Goal: Navigation & Orientation: Find specific page/section

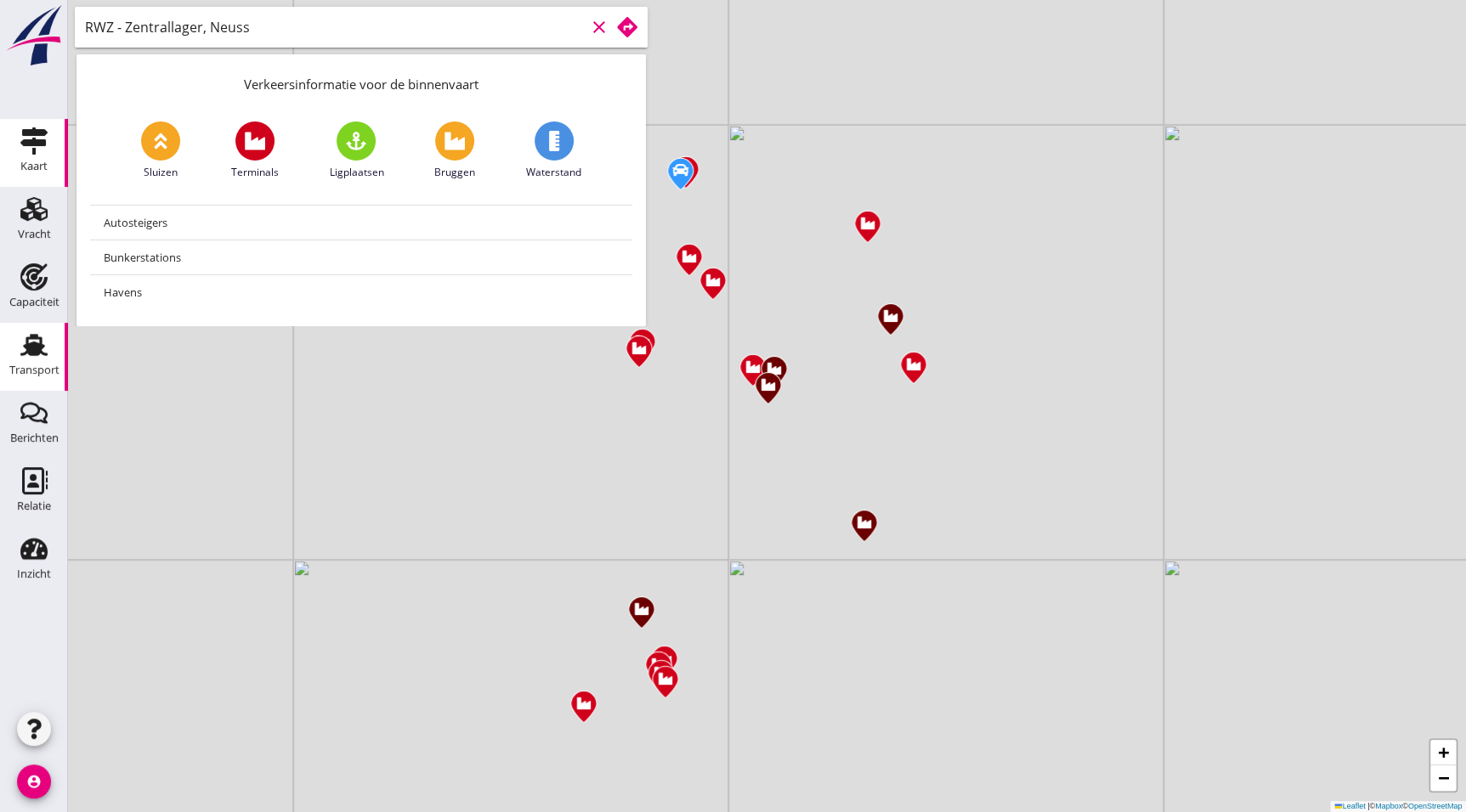
click at [62, 334] on link "Transport Transport" at bounding box center [34, 357] width 68 height 68
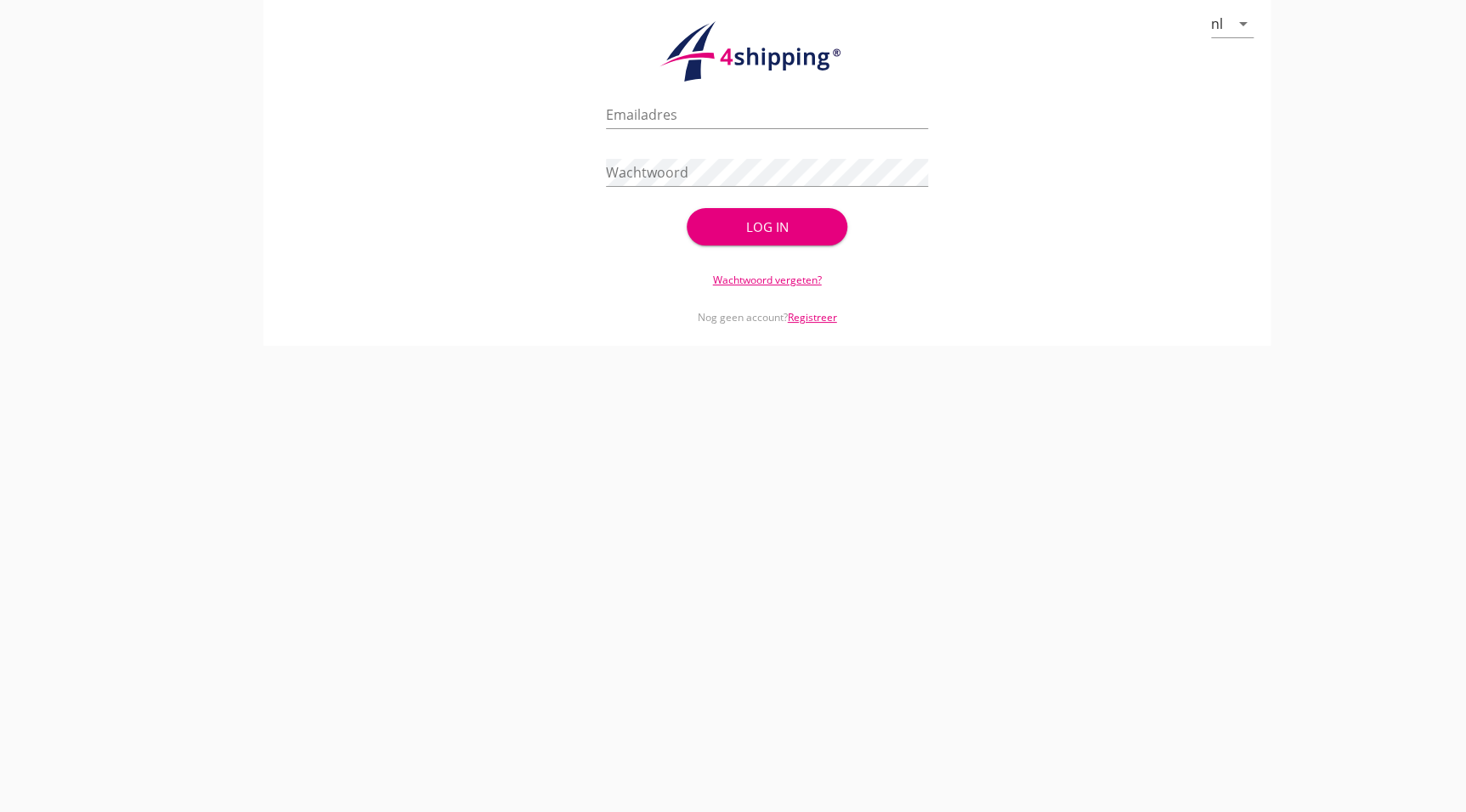
type input "[EMAIL_ADDRESS][DOMAIN_NAME]"
click at [801, 218] on div "Log in" at bounding box center [767, 228] width 107 height 19
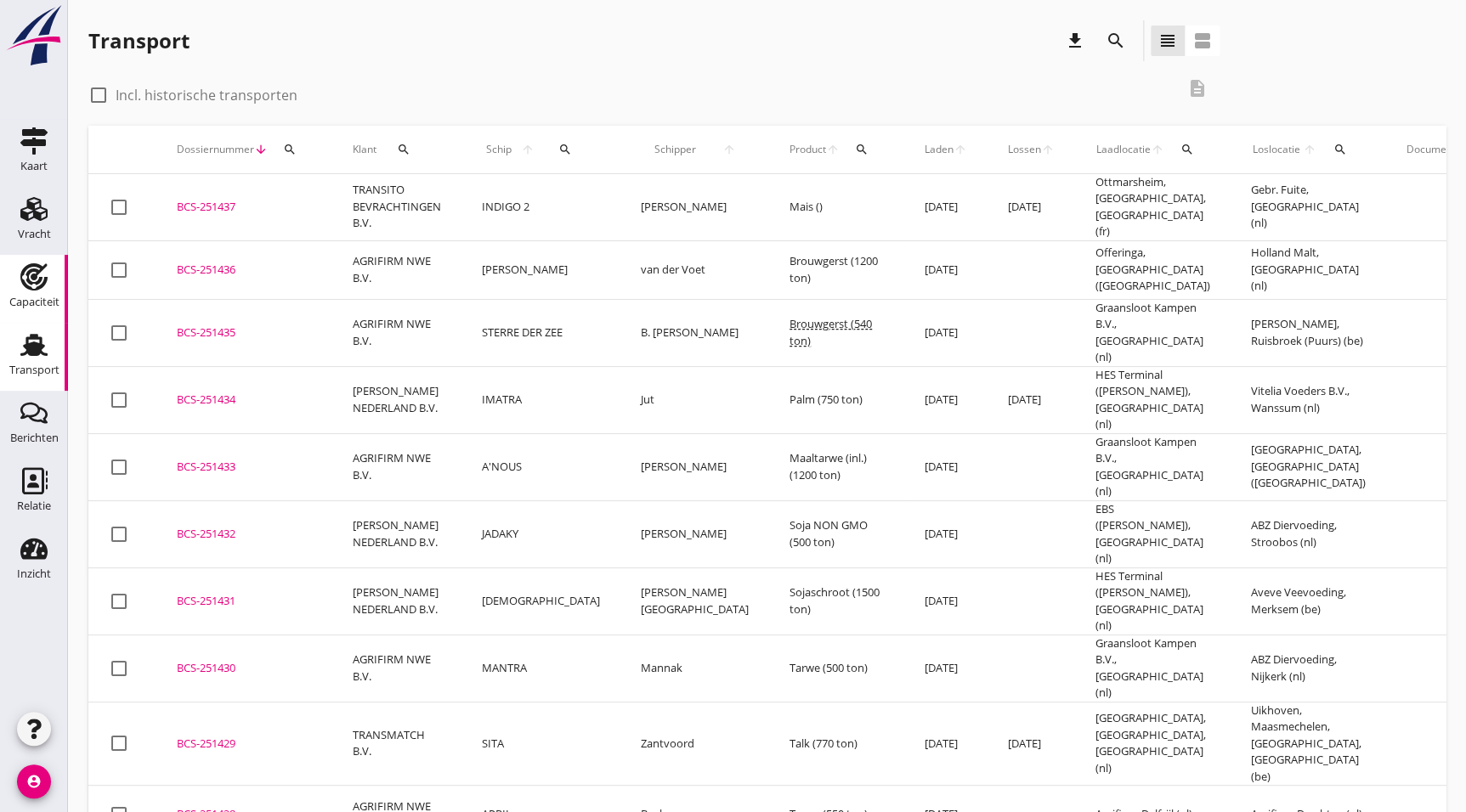
click at [31, 297] on div "Capaciteit" at bounding box center [35, 301] width 50 height 11
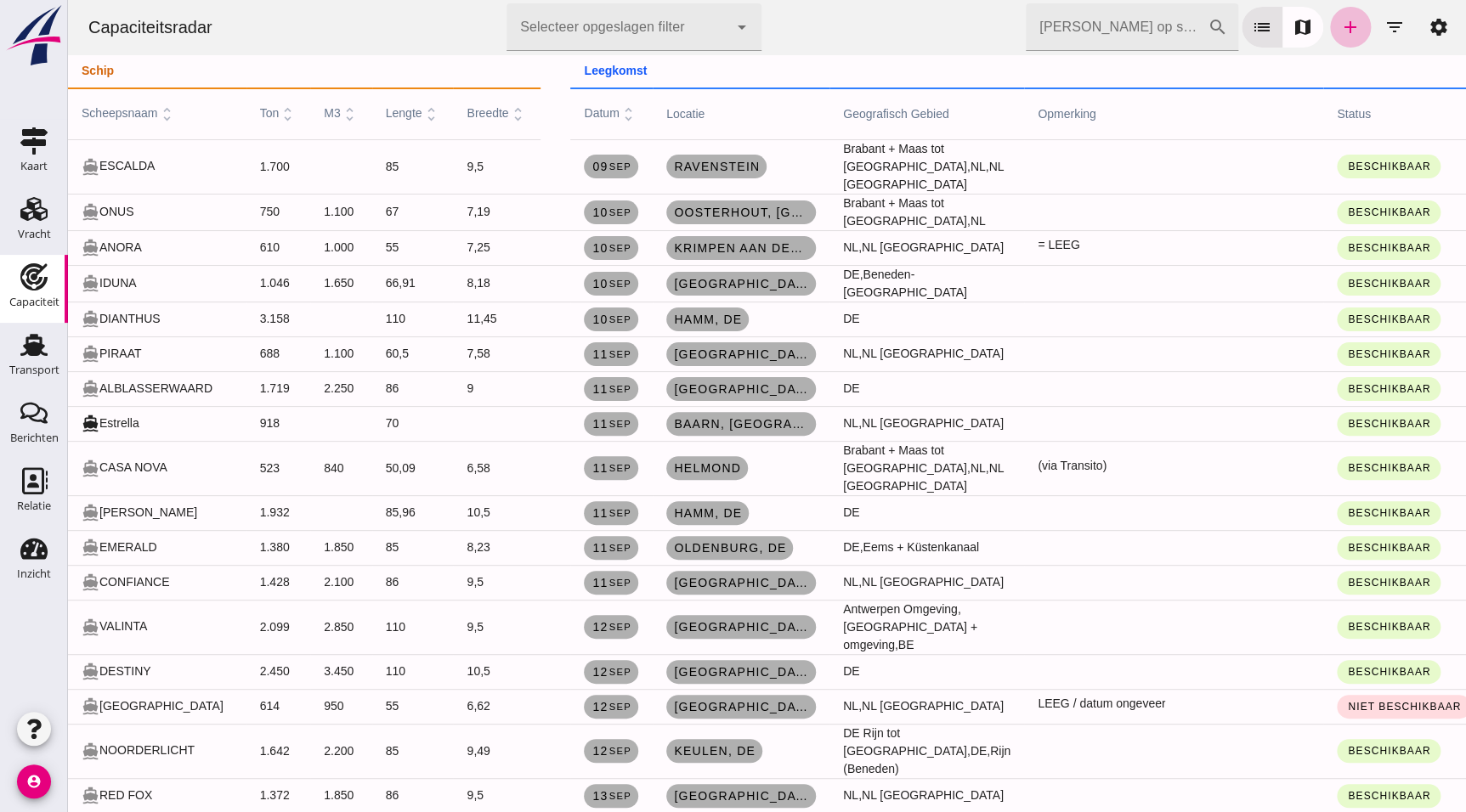
click at [1130, 19] on input "[PERSON_NAME] op scheepsnaam" at bounding box center [1116, 27] width 182 height 47
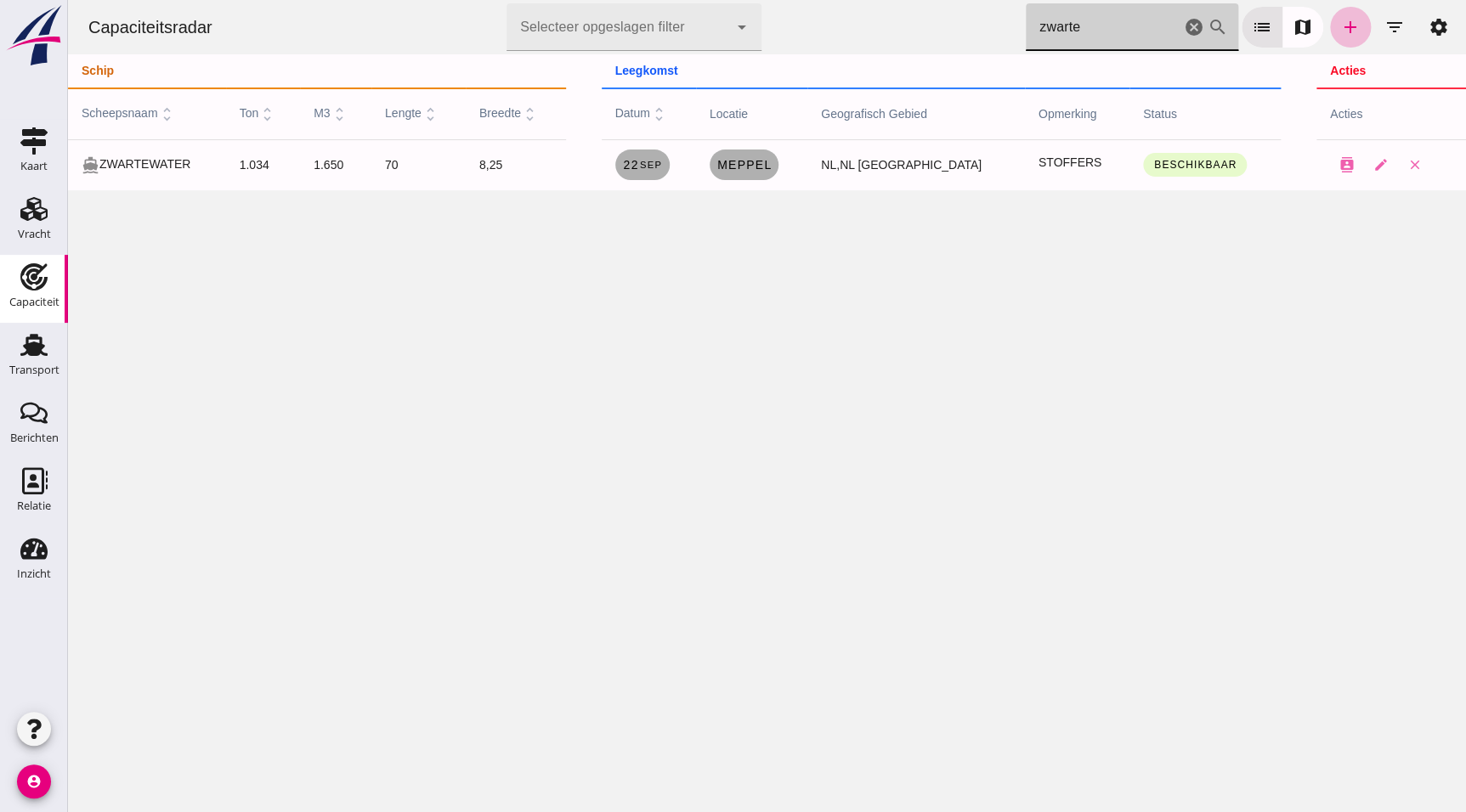
type input "zwarte"
click at [1165, 296] on div "Capaciteitsradar Selecteer opgeslagen filter Selecteer opgeslagen filter cancel…" at bounding box center [766, 406] width 1398 height 812
drag, startPoint x: 1189, startPoint y: 27, endPoint x: 106, endPoint y: 221, distance: 1100.2
click at [1189, 27] on icon "cancel" at bounding box center [1193, 27] width 20 height 20
click at [1183, 25] on icon "cancel" at bounding box center [1193, 27] width 20 height 20
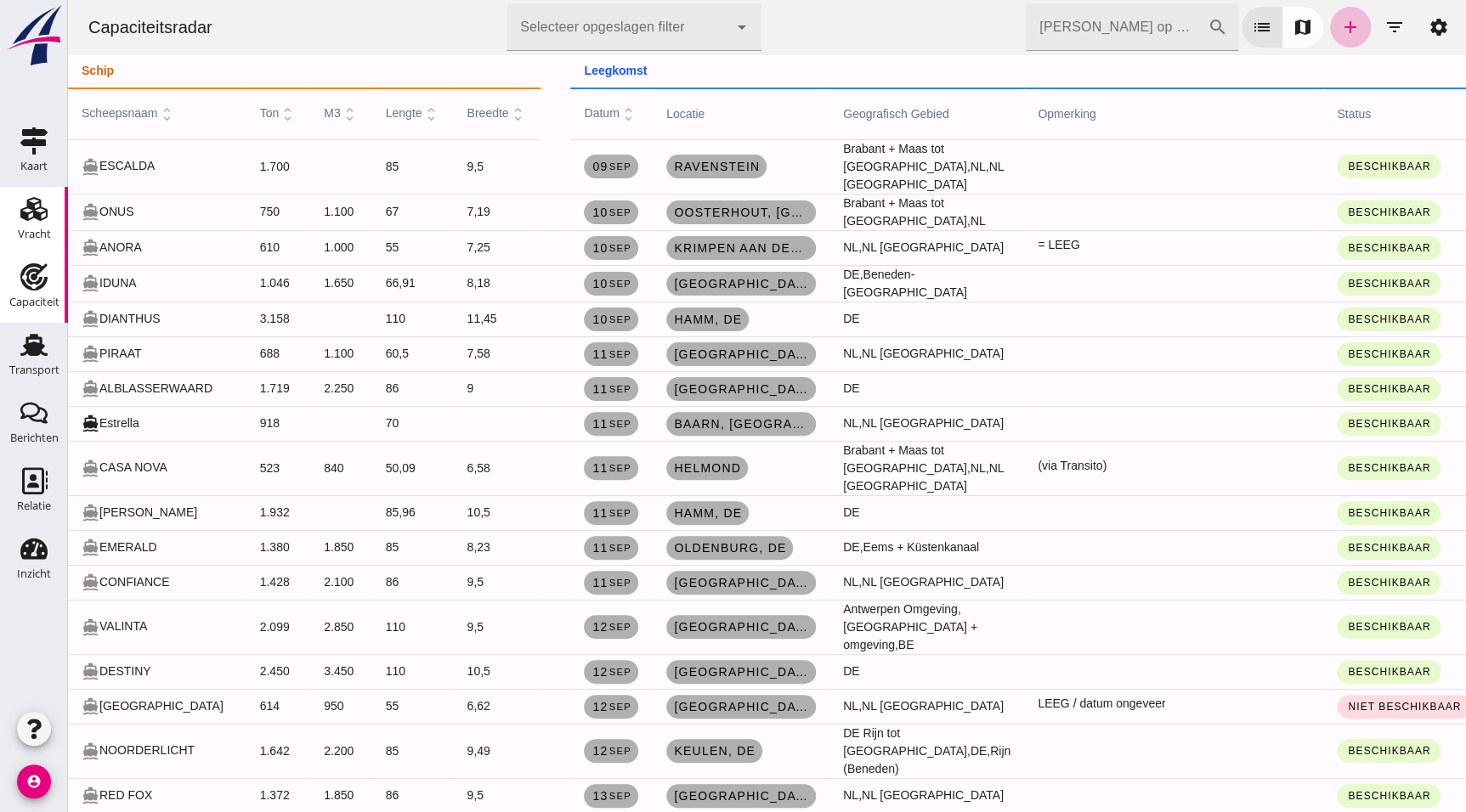
click at [41, 230] on div "Vracht" at bounding box center [35, 233] width 33 height 11
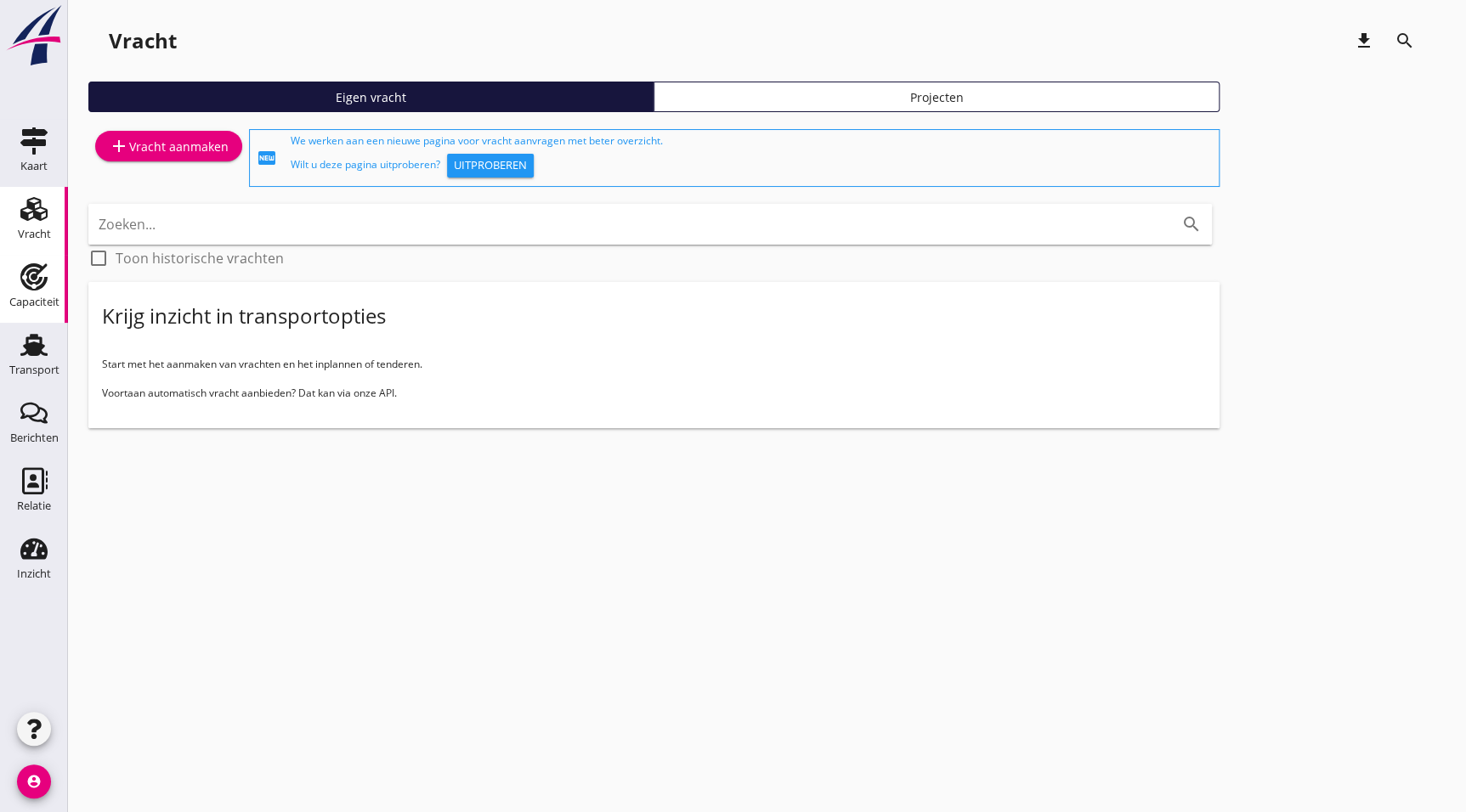
drag, startPoint x: 31, startPoint y: 289, endPoint x: 13, endPoint y: 332, distance: 46.6
click at [31, 289] on use at bounding box center [34, 277] width 27 height 27
